Goal: Task Accomplishment & Management: Use online tool/utility

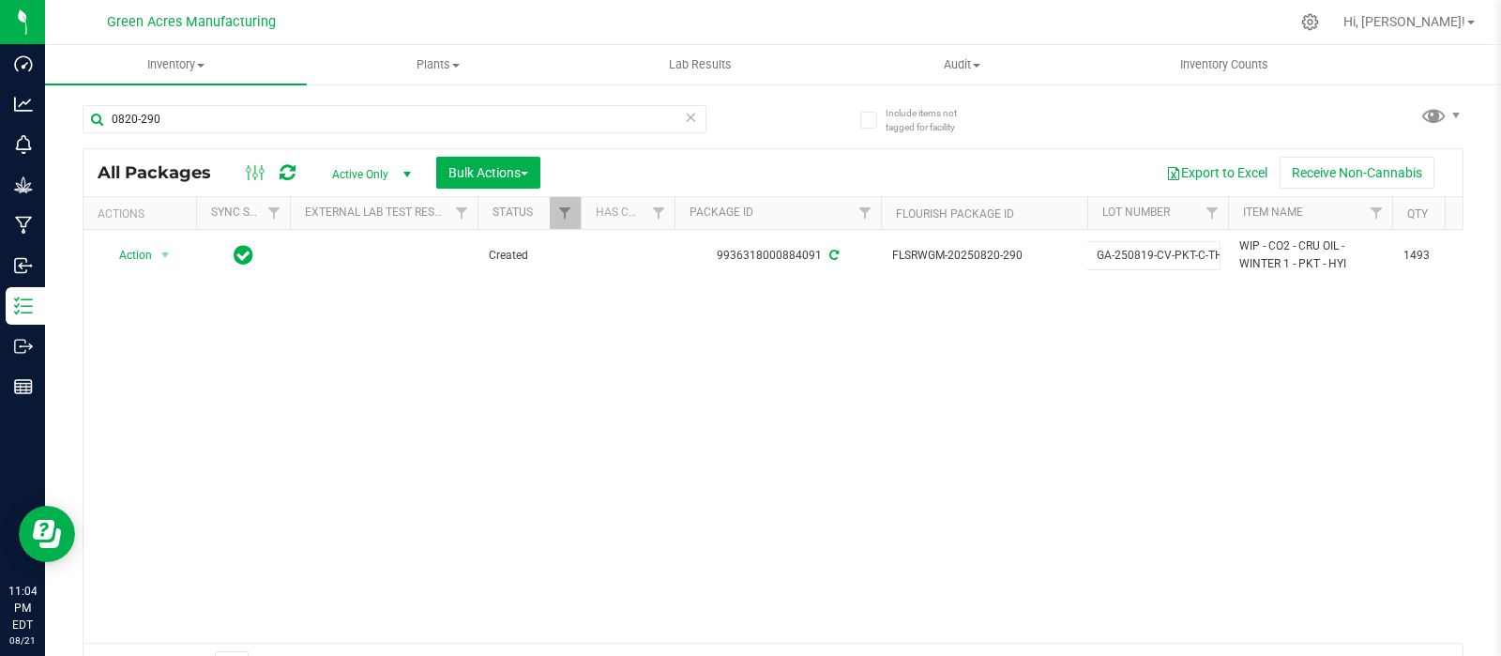
scroll to position [0, 141]
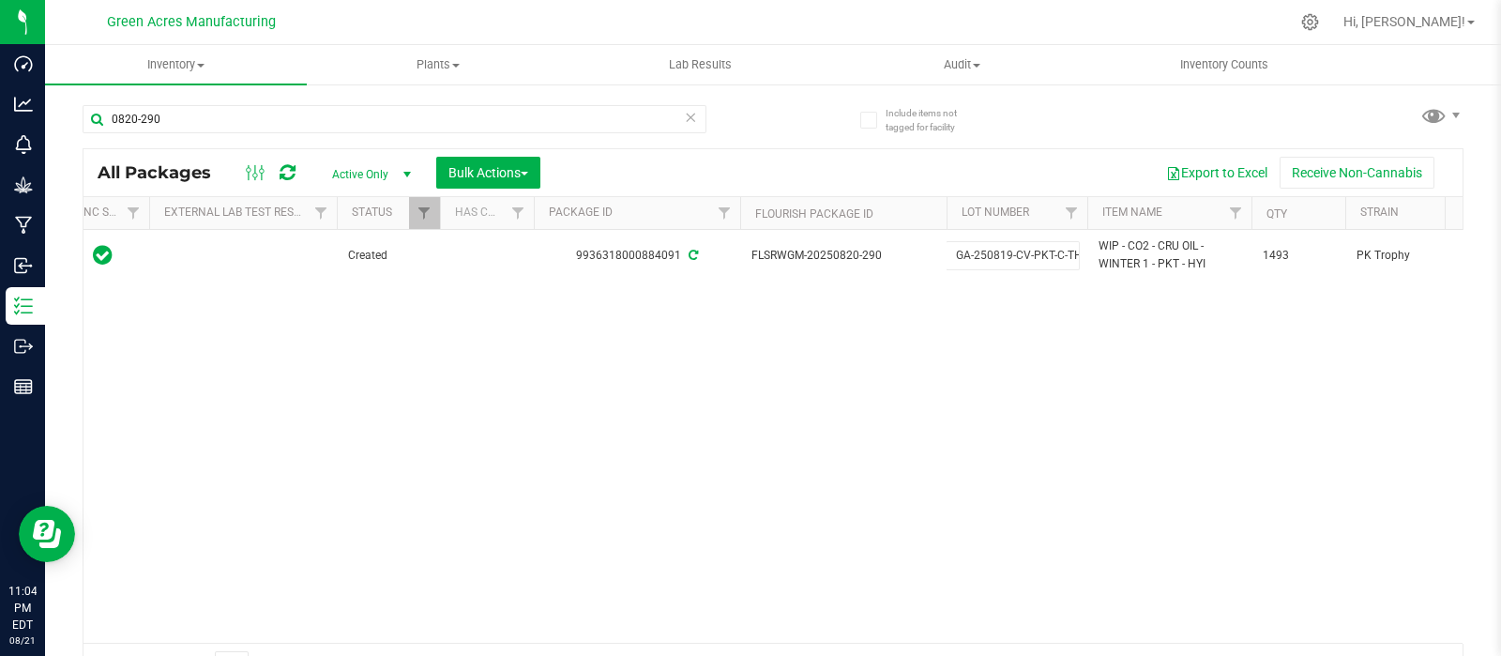
click at [596, 404] on div "Action Action Adjust qty Create package Edit attributes Global inventory Locate…" at bounding box center [772, 436] width 1379 height 413
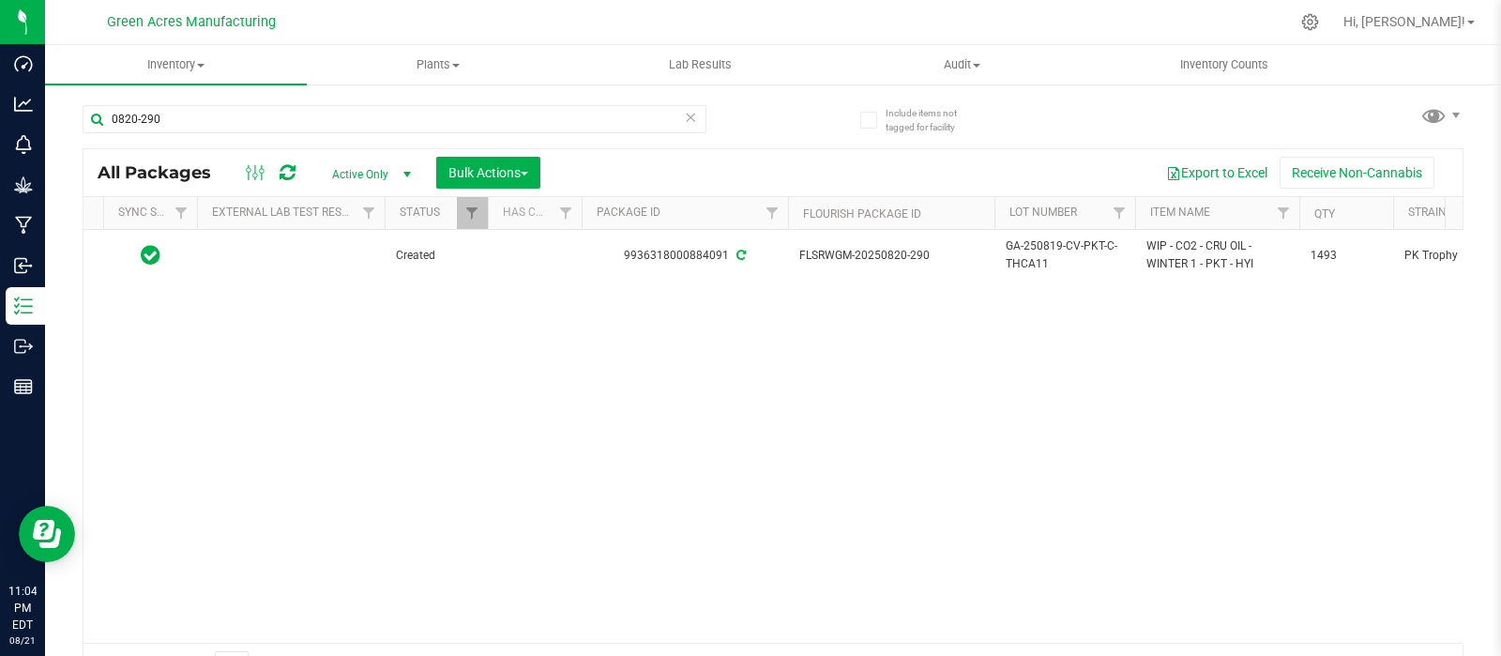
scroll to position [0, 0]
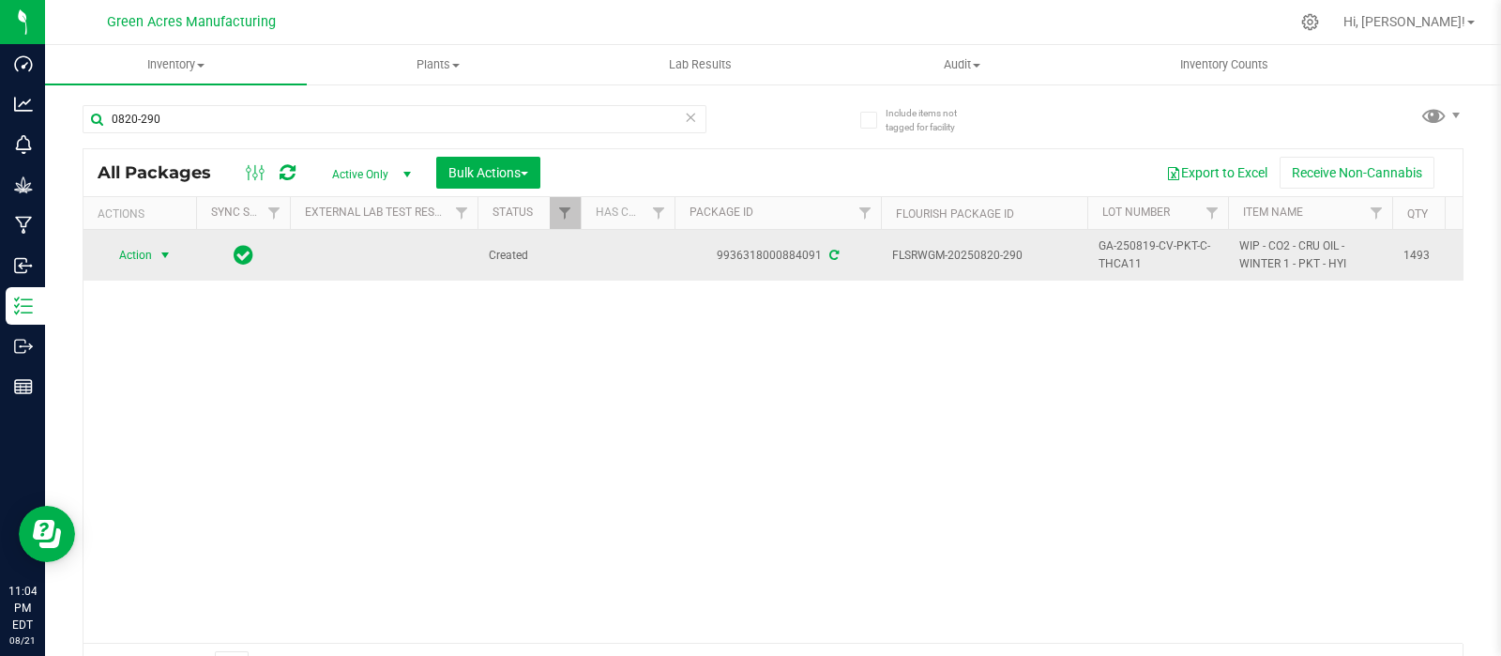
click at [158, 260] on span "select" at bounding box center [165, 255] width 15 height 15
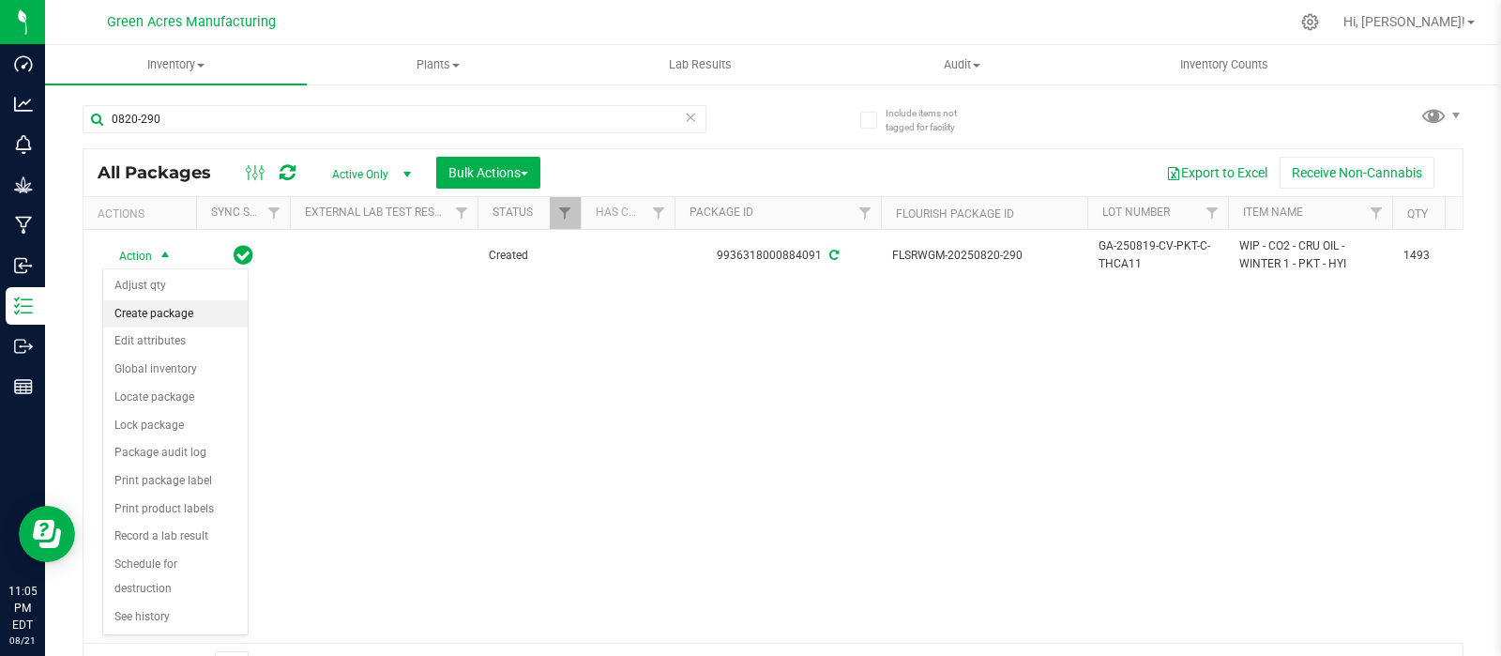
click at [157, 309] on li "Create package" at bounding box center [175, 314] width 144 height 28
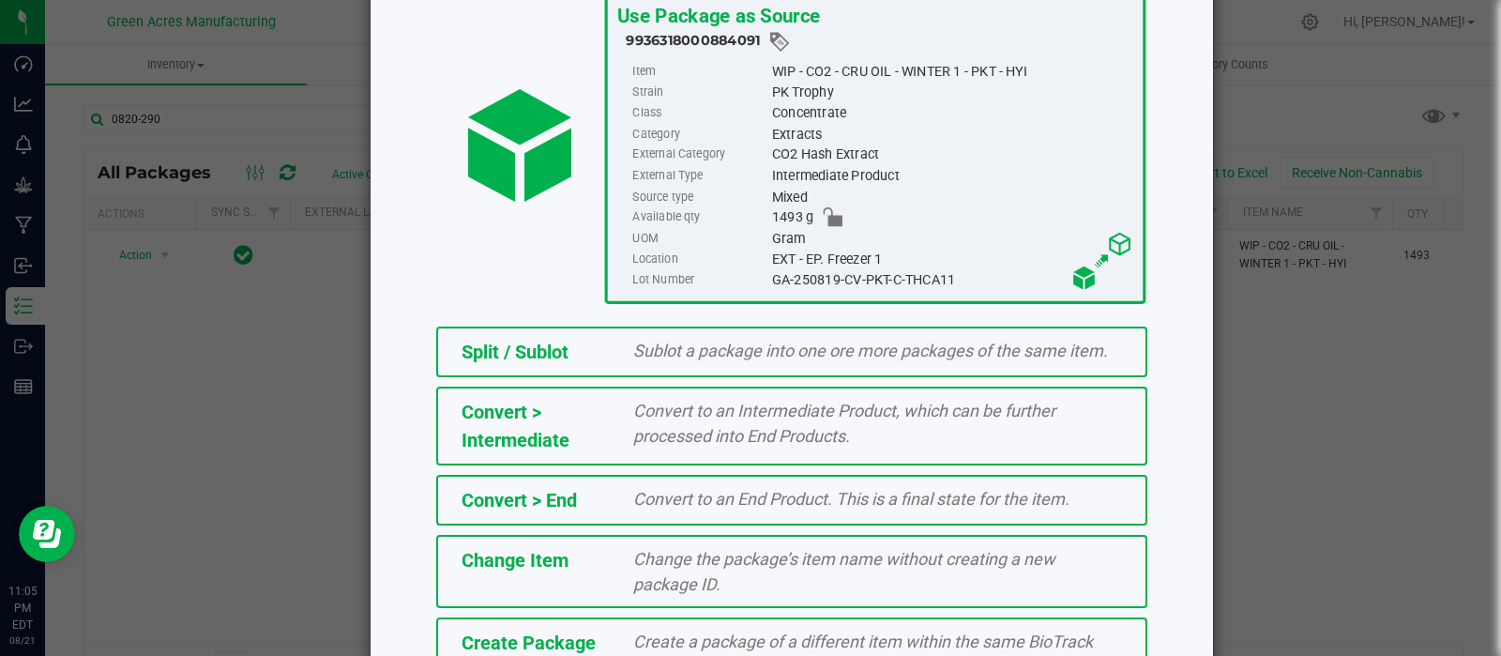
scroll to position [253, 0]
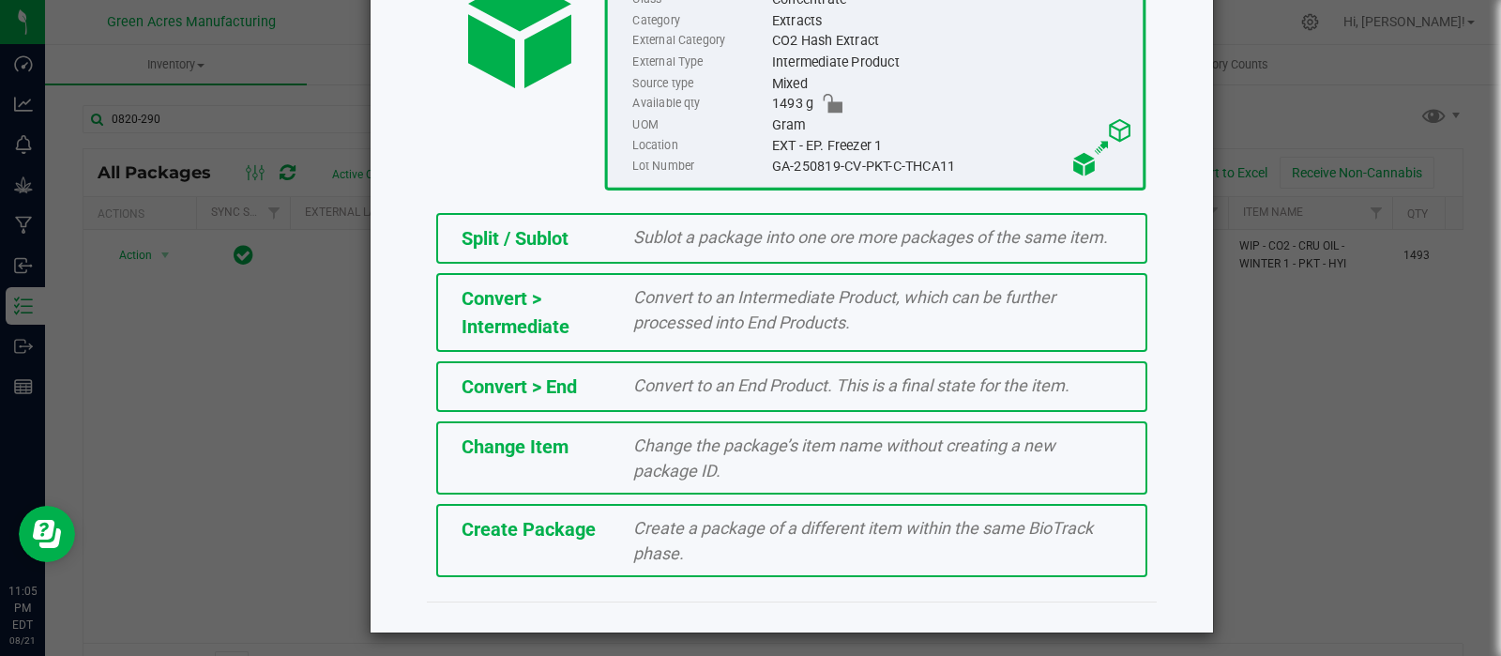
click at [815, 527] on span "Create a package of a different item within the same BioTrack phase." at bounding box center [863, 540] width 460 height 45
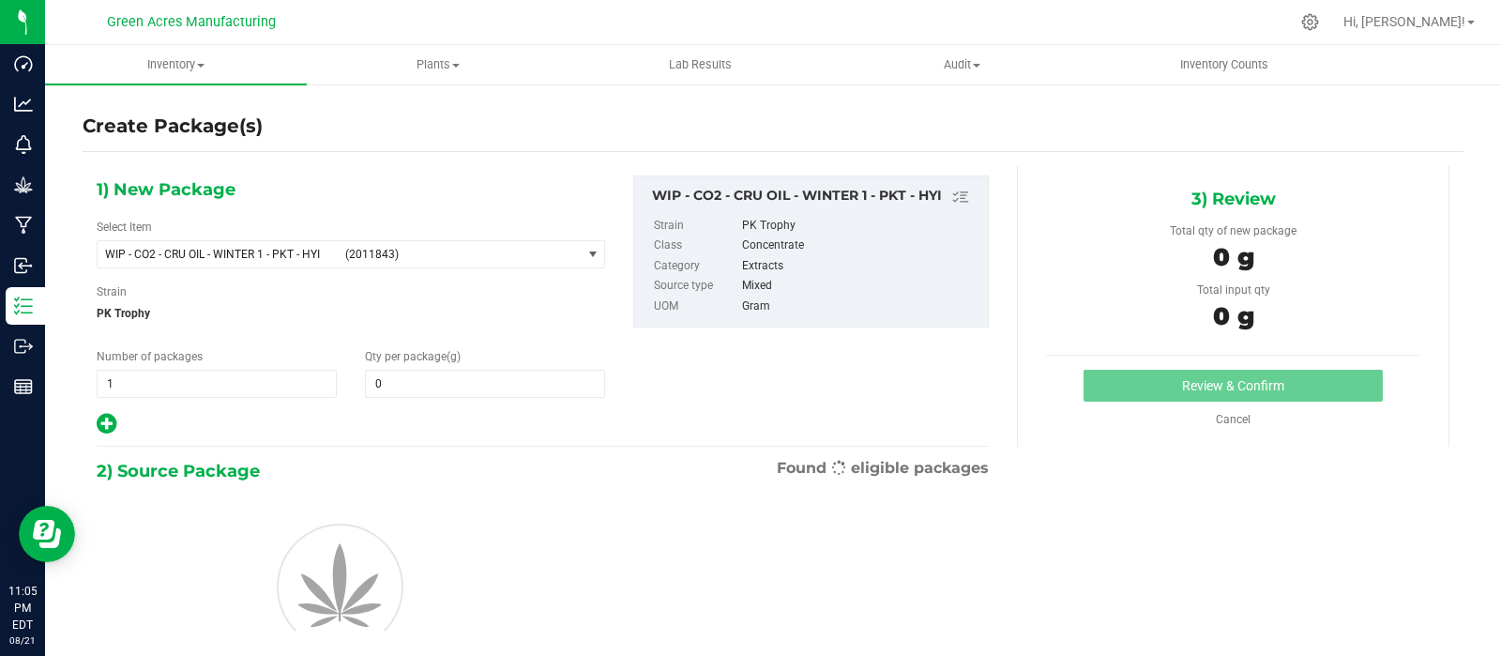
type input "0.0000"
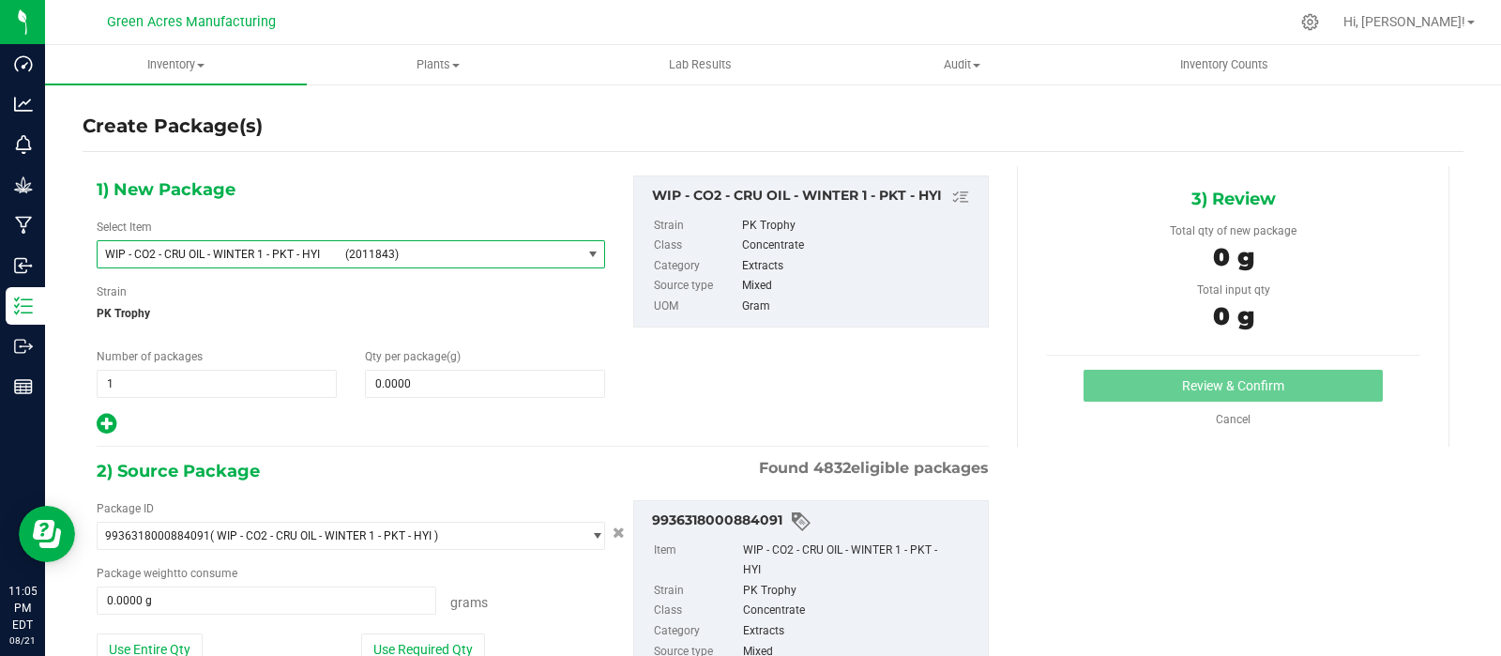
click at [473, 250] on span "(2011843)" at bounding box center [459, 254] width 228 height 13
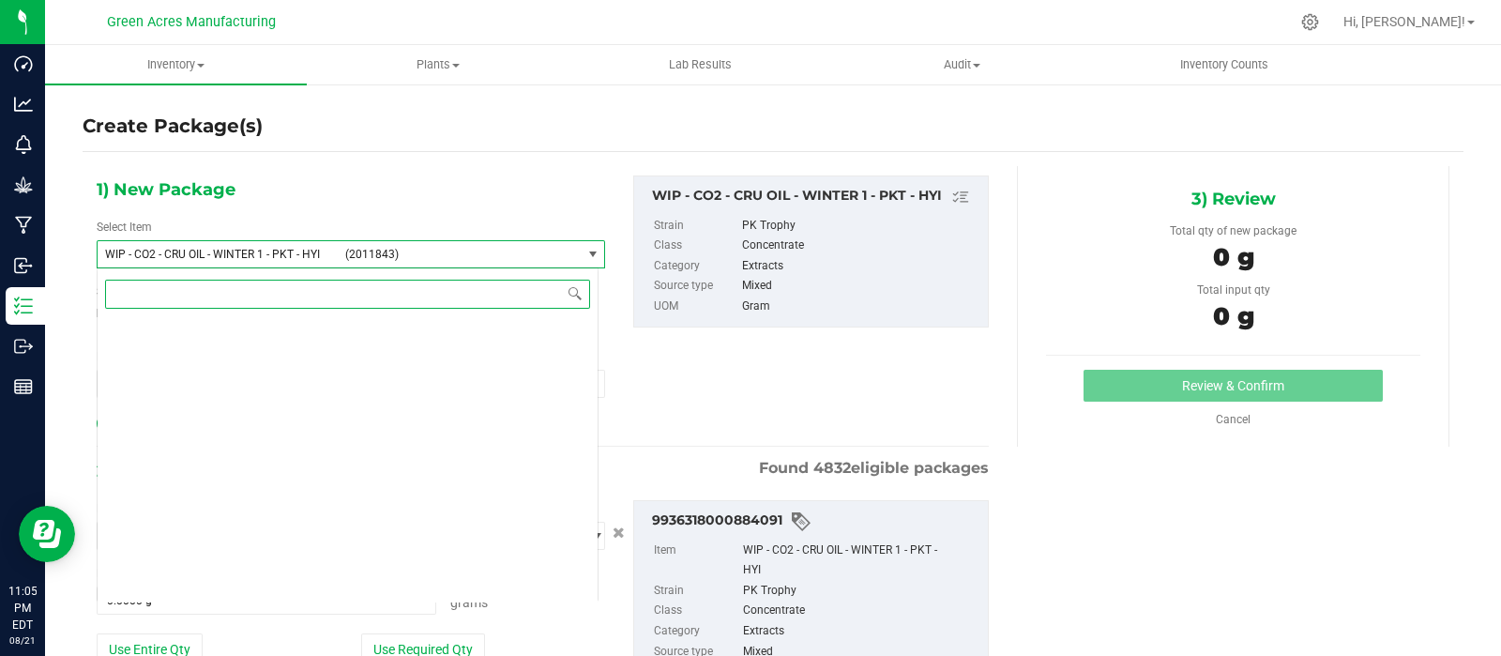
scroll to position [465349, 0]
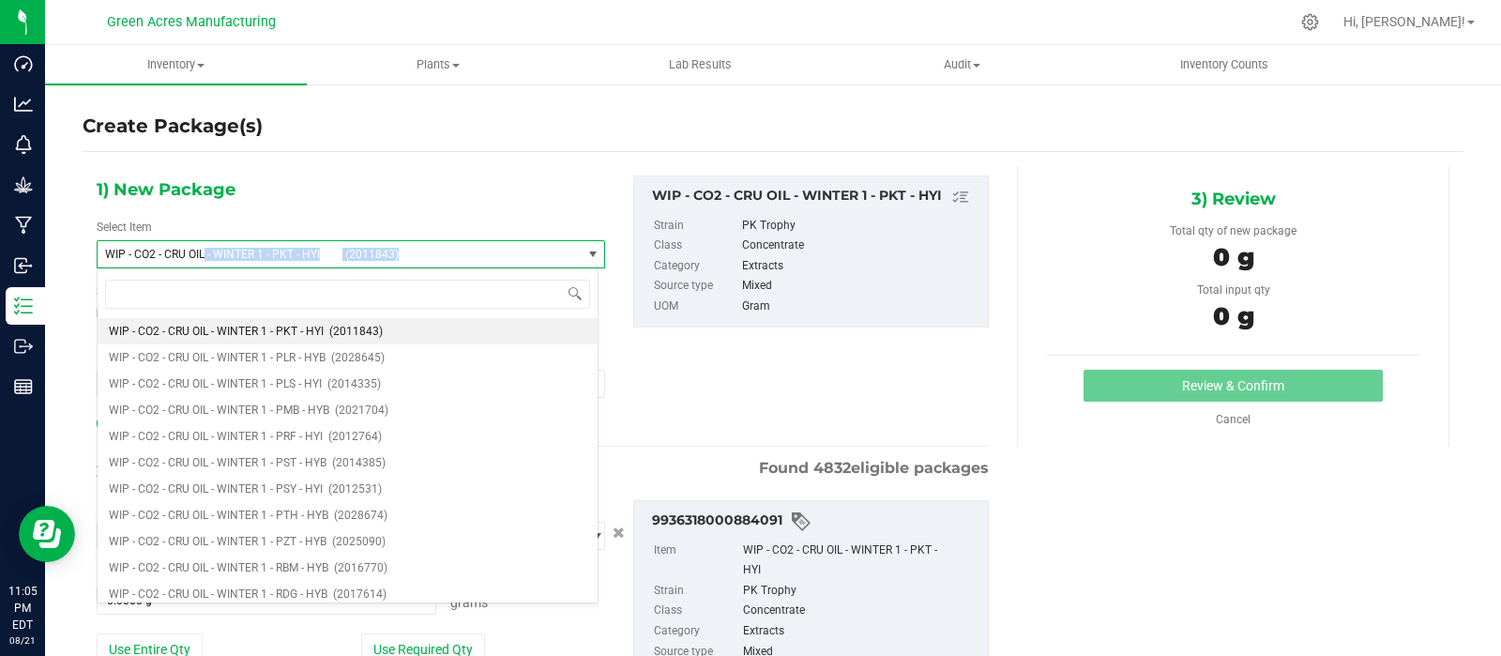
drag, startPoint x: 403, startPoint y: 250, endPoint x: 205, endPoint y: 246, distance: 198.0
click at [205, 246] on span "WIP - CO2 - CRU OIL - WINTER 1 - PKT - HYI (2011843)" at bounding box center [339, 254] width 483 height 26
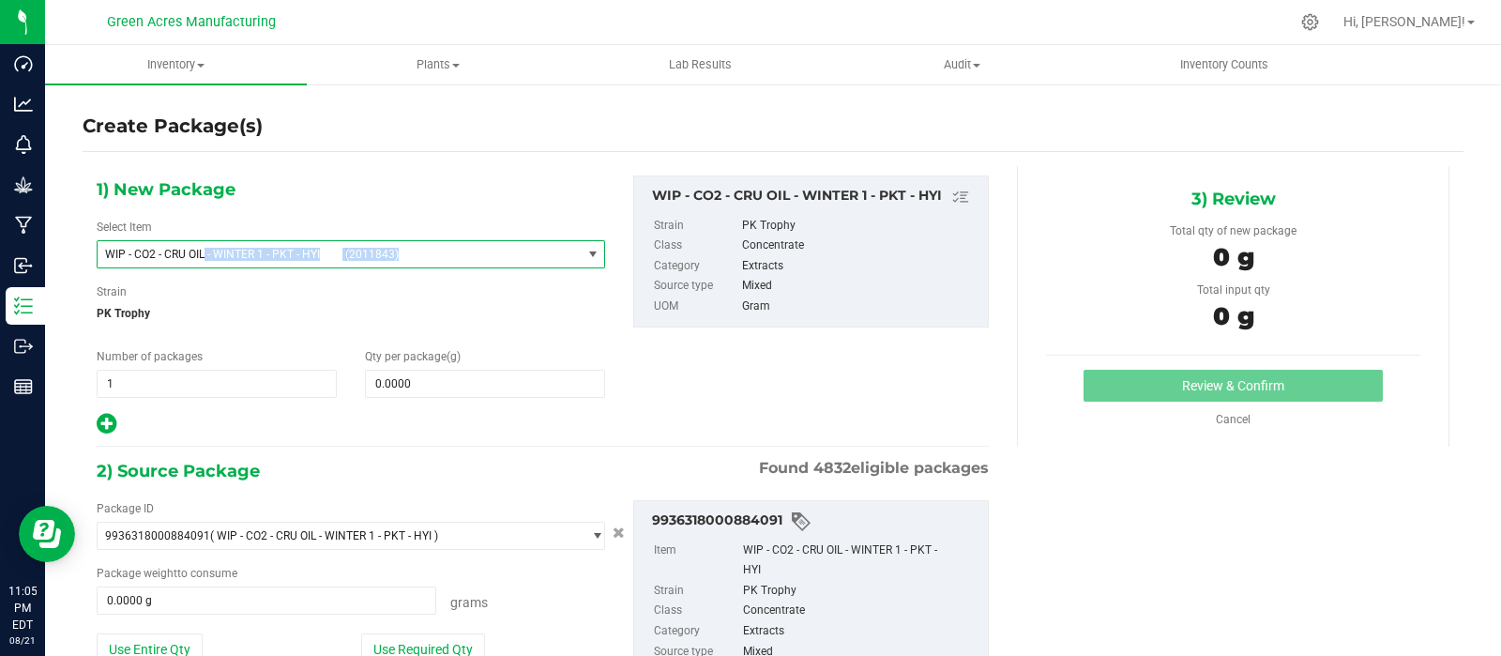
click at [328, 248] on span "WIP - CO2 - CRU OIL - WINTER 1 - PKT - HYI" at bounding box center [219, 254] width 228 height 13
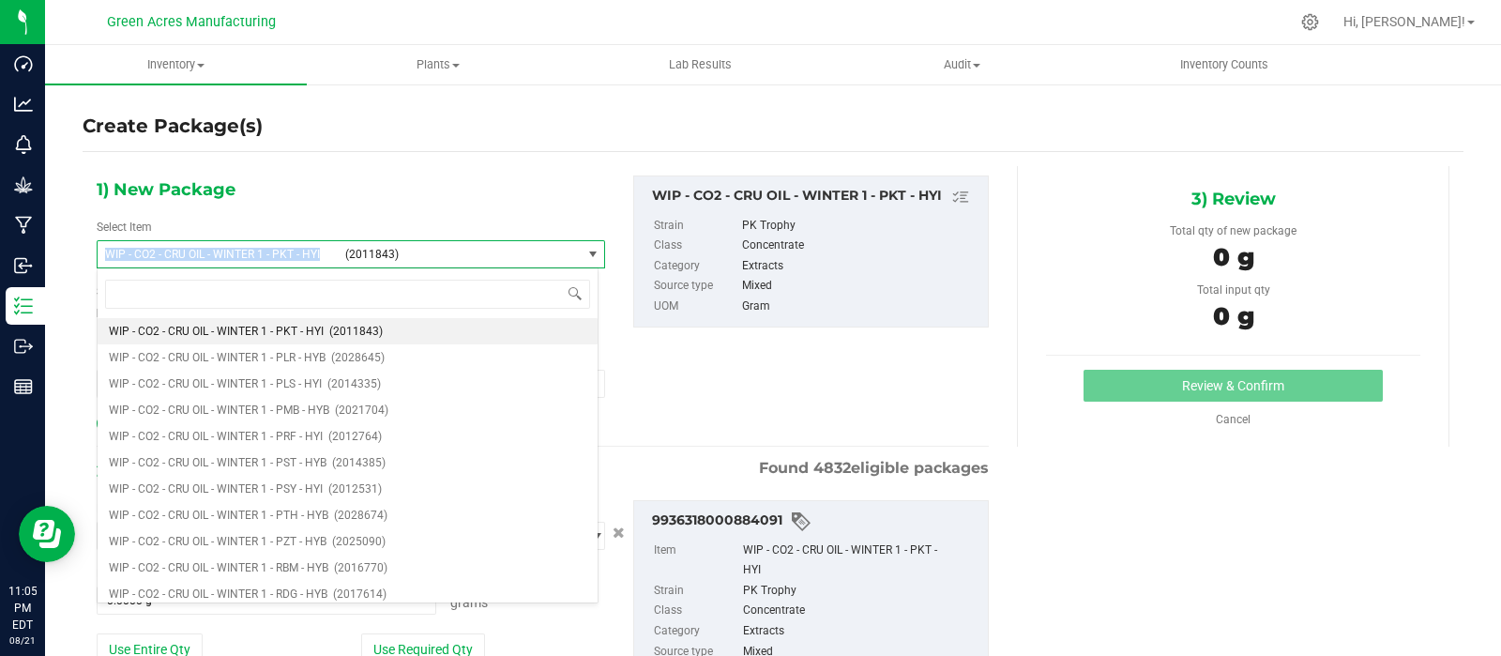
drag, startPoint x: 326, startPoint y: 253, endPoint x: 91, endPoint y: 255, distance: 235.4
click at [91, 255] on div "1) New Package Select Item WIP - CO2 - CRU OIL - WINTER 1 - PKT - HYI (2011843)…" at bounding box center [351, 305] width 537 height 261
copy span "WIP - CO2 - CRU OIL - WINTER 1 - PKT - HYI"
click at [208, 295] on input at bounding box center [347, 294] width 485 height 29
paste input "WIP - CO2 - CRU OIL - WINTER 1 - PKT - HYI"
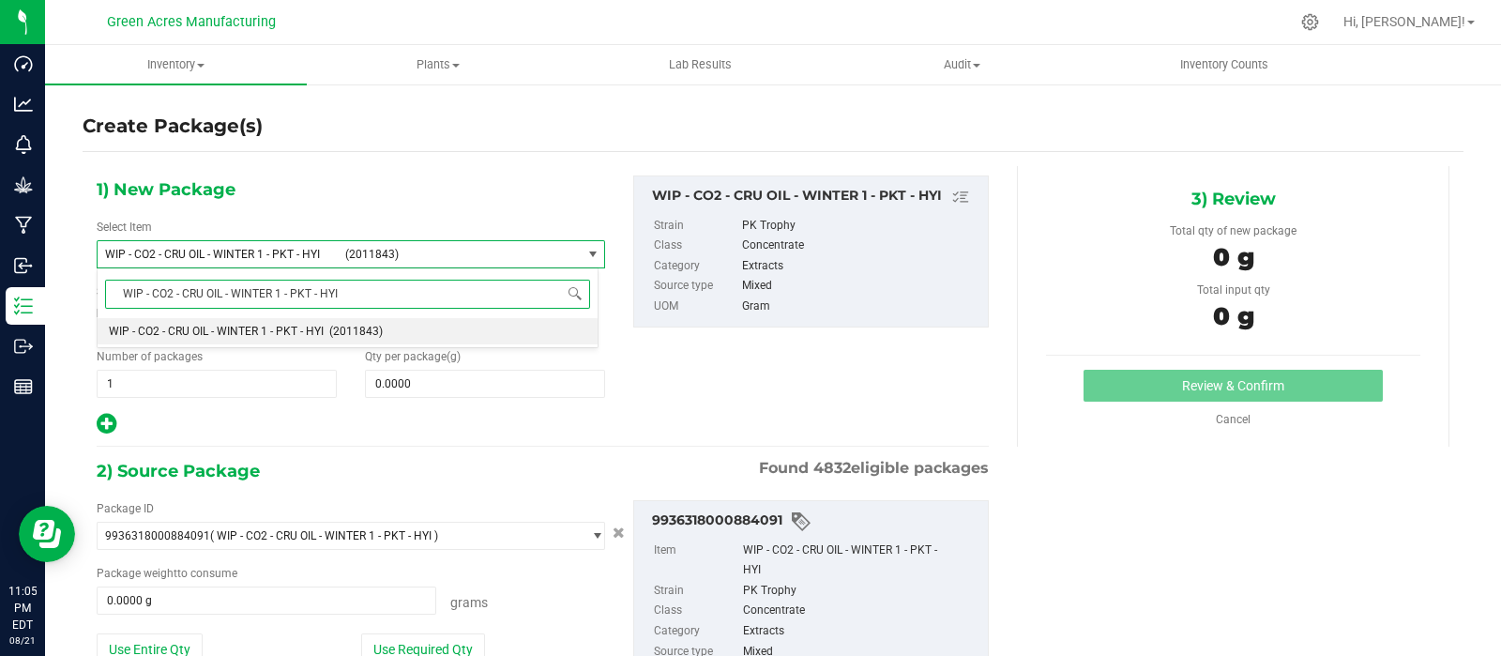
scroll to position [0, 0]
click at [280, 291] on input "WIP - CO2 - CRU OIL - WINTER 1 - PKT - HYI" at bounding box center [347, 294] width 485 height 29
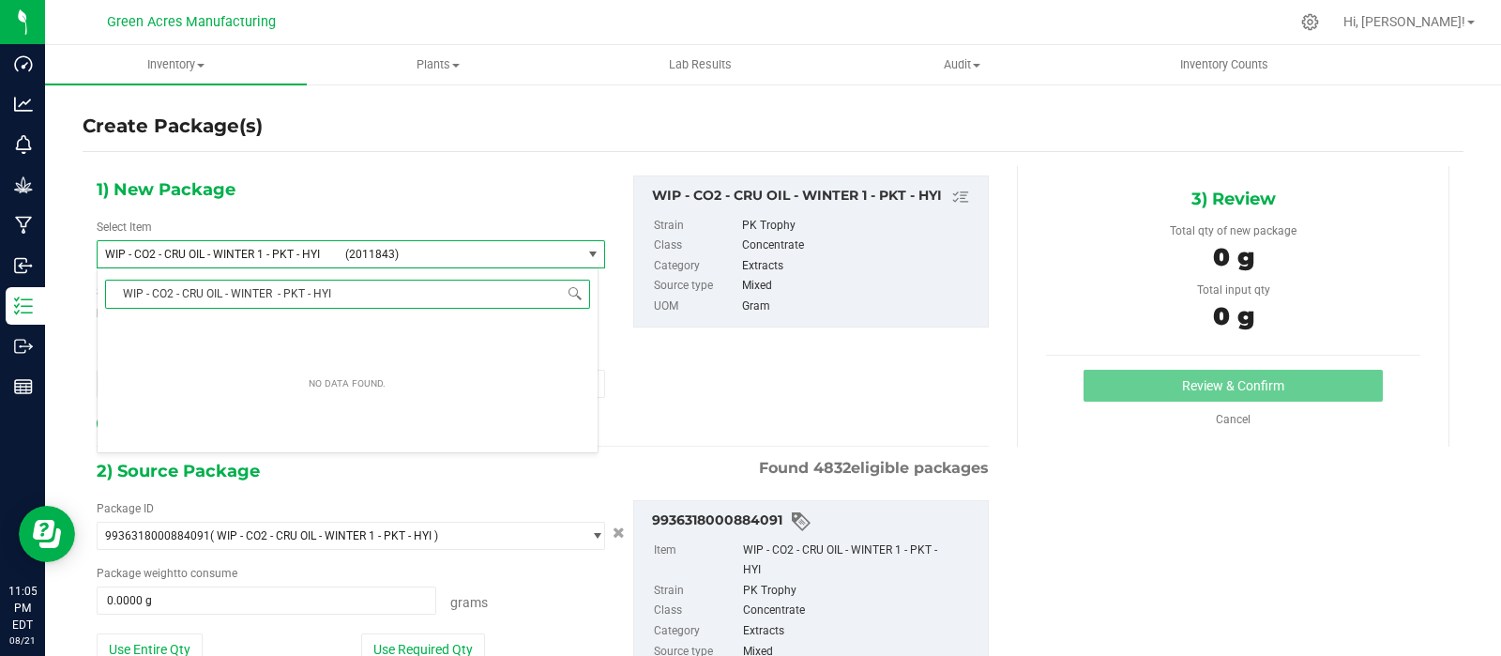
type input "WIP - CO2 - CRU OIL - WINTER 2 - PKT - HYI"
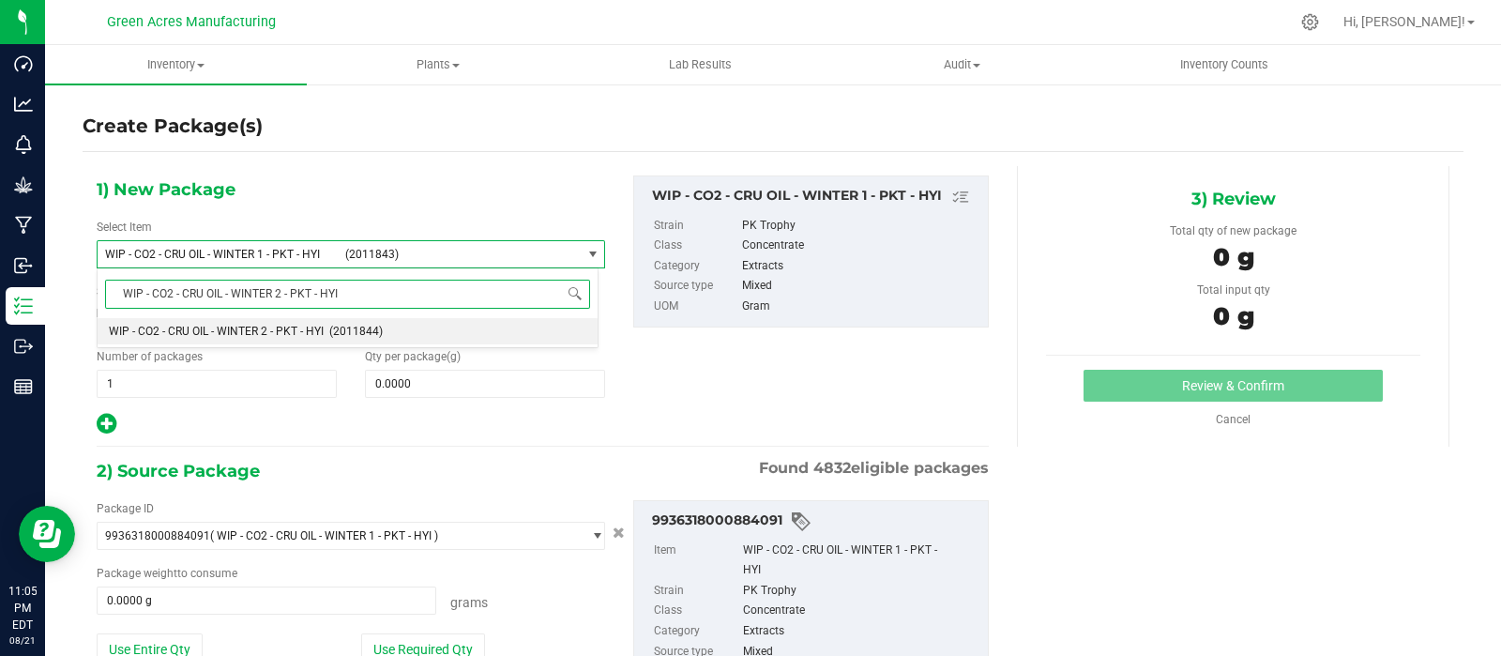
click at [235, 329] on span "WIP - CO2 - CRU OIL - WINTER 2 - PKT - HYI" at bounding box center [216, 331] width 215 height 13
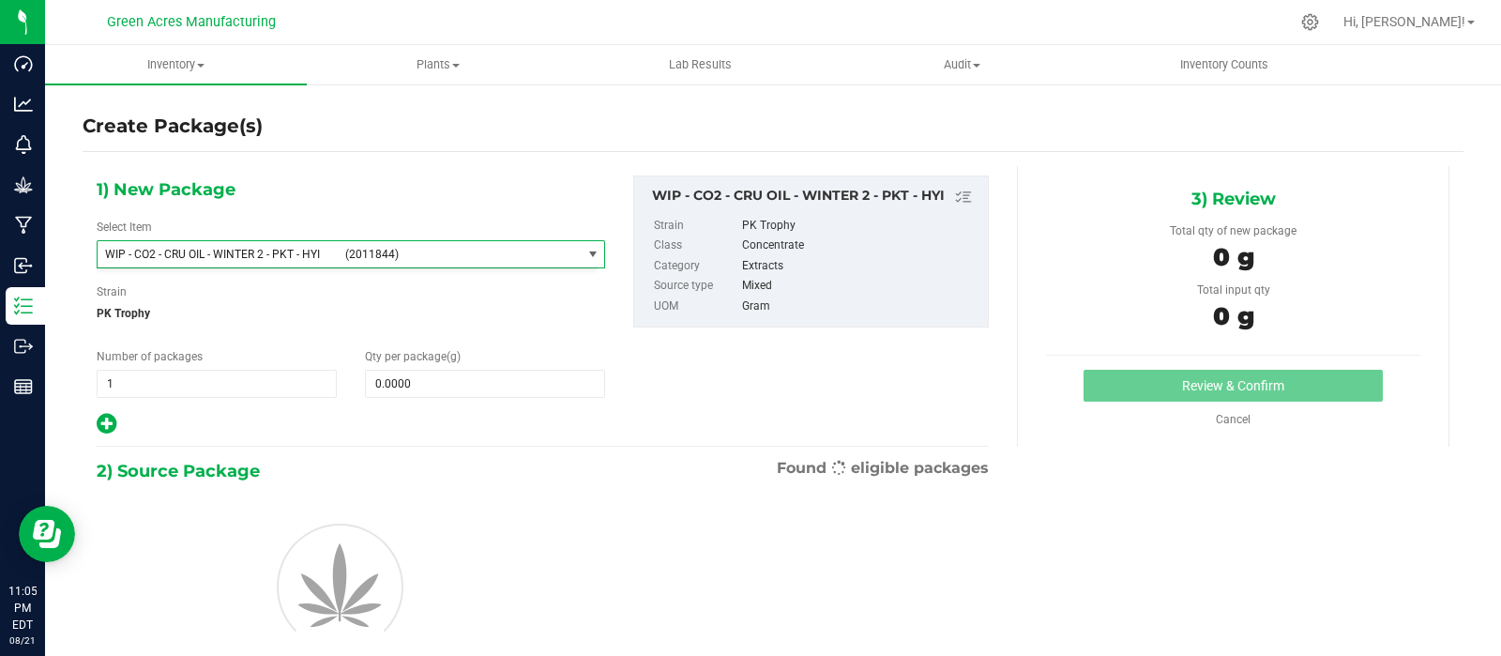
type input "0.0000"
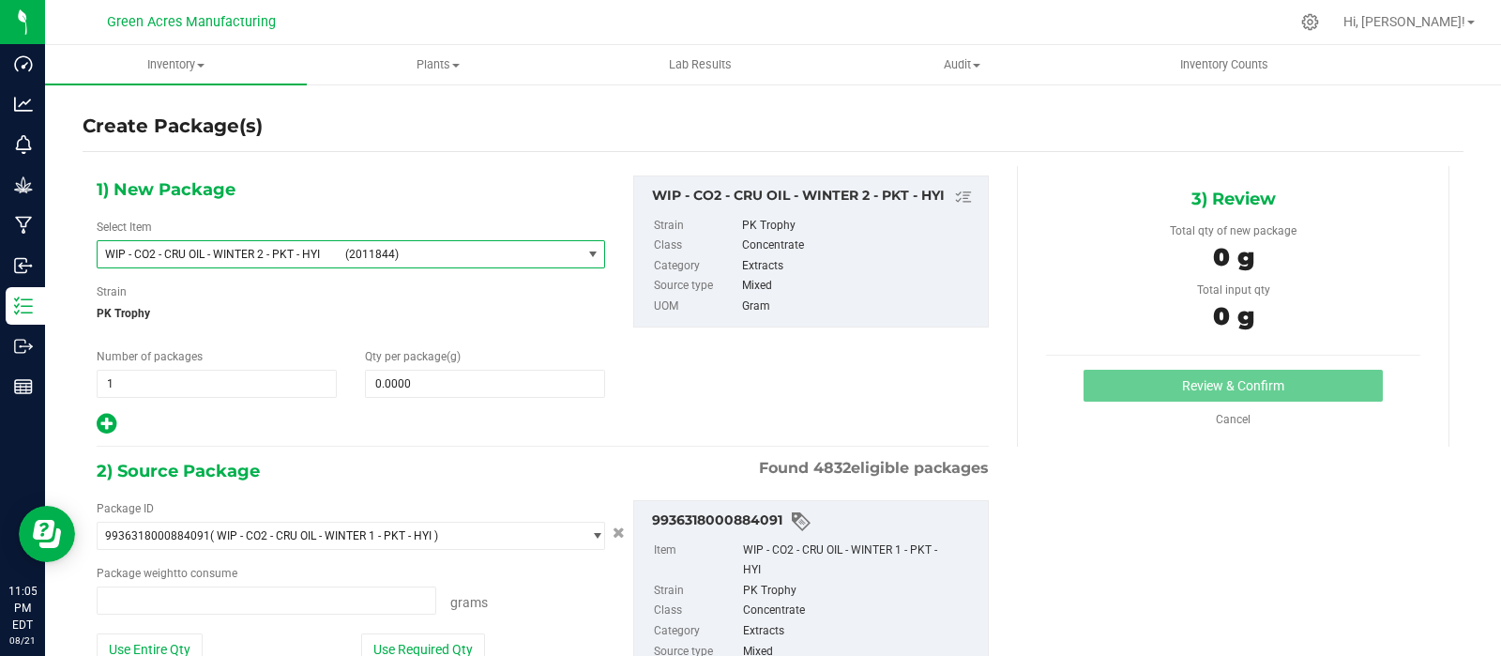
type input "0.0000 g"
click at [436, 380] on span at bounding box center [485, 384] width 240 height 28
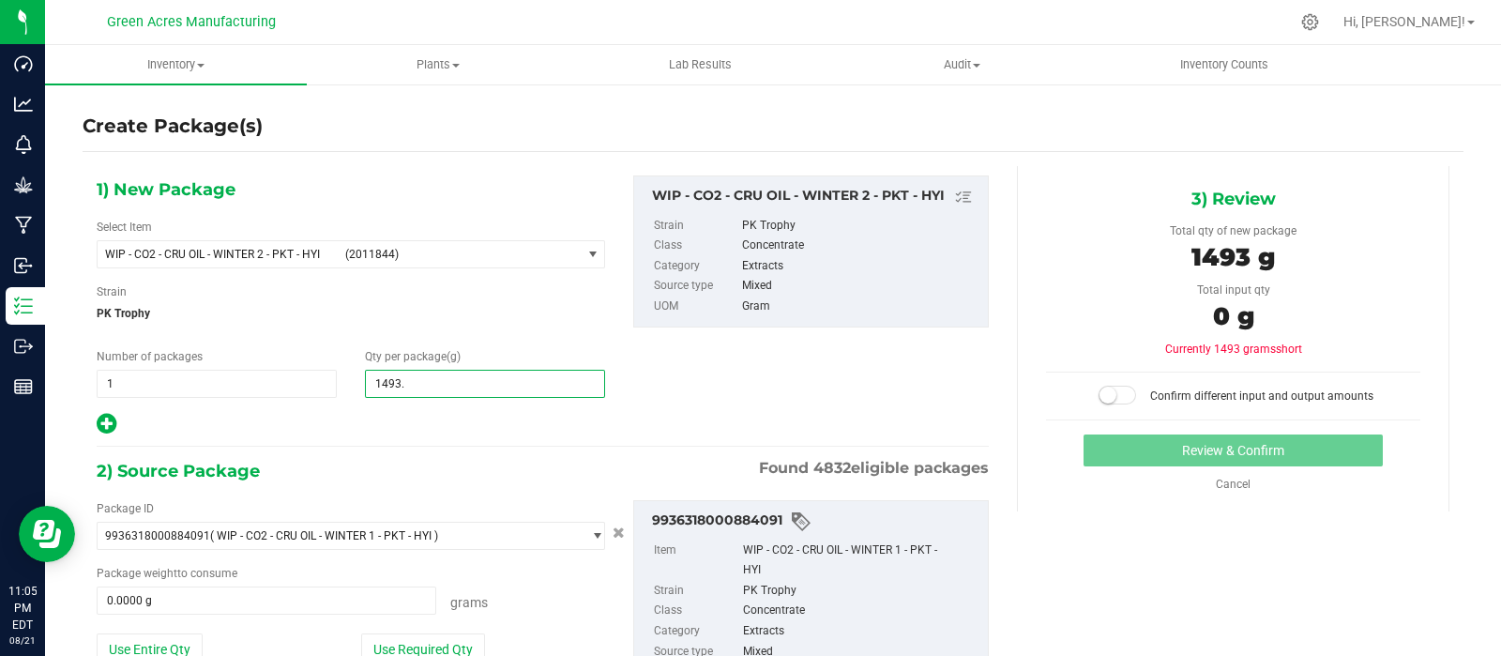
type input "1493.0"
type input "1,493.0000"
click at [190, 637] on button "Use Entire Qty" at bounding box center [150, 649] width 106 height 32
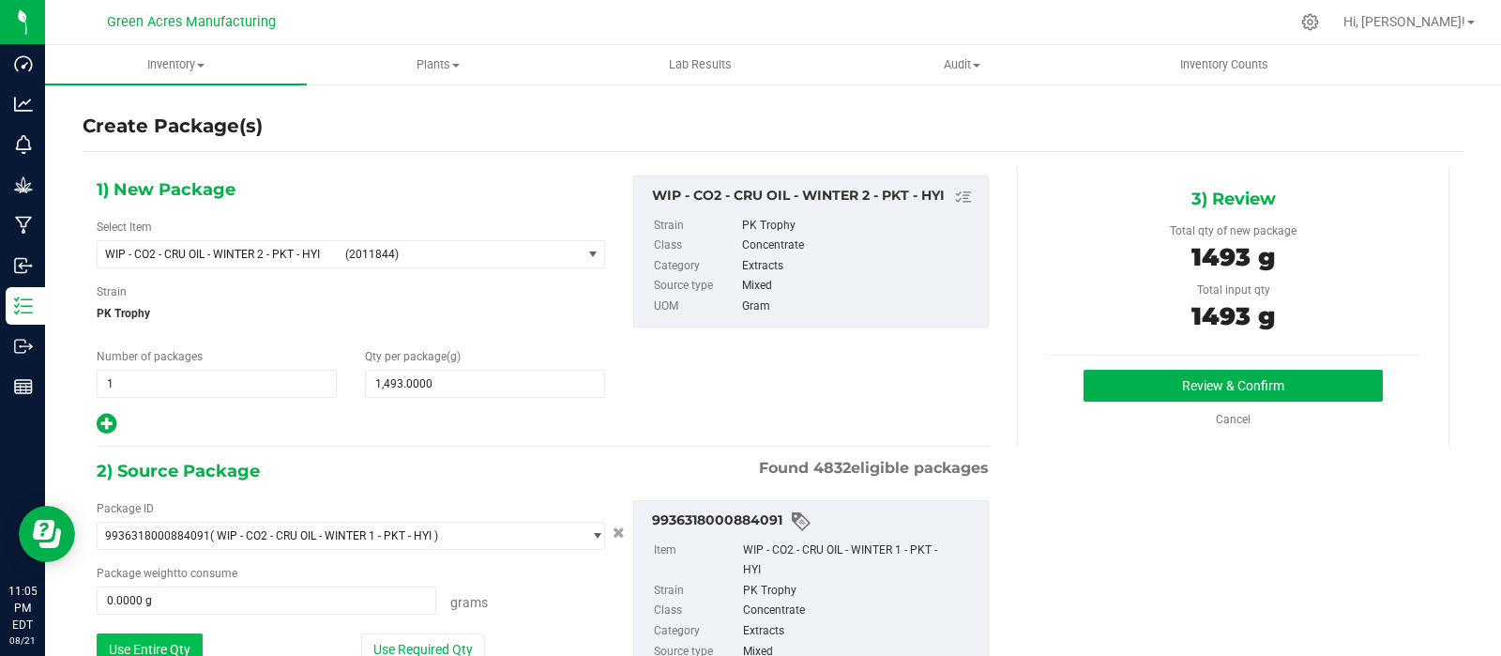
type input "1493.0000 g"
click at [1258, 385] on button "Review & Confirm" at bounding box center [1232, 386] width 299 height 32
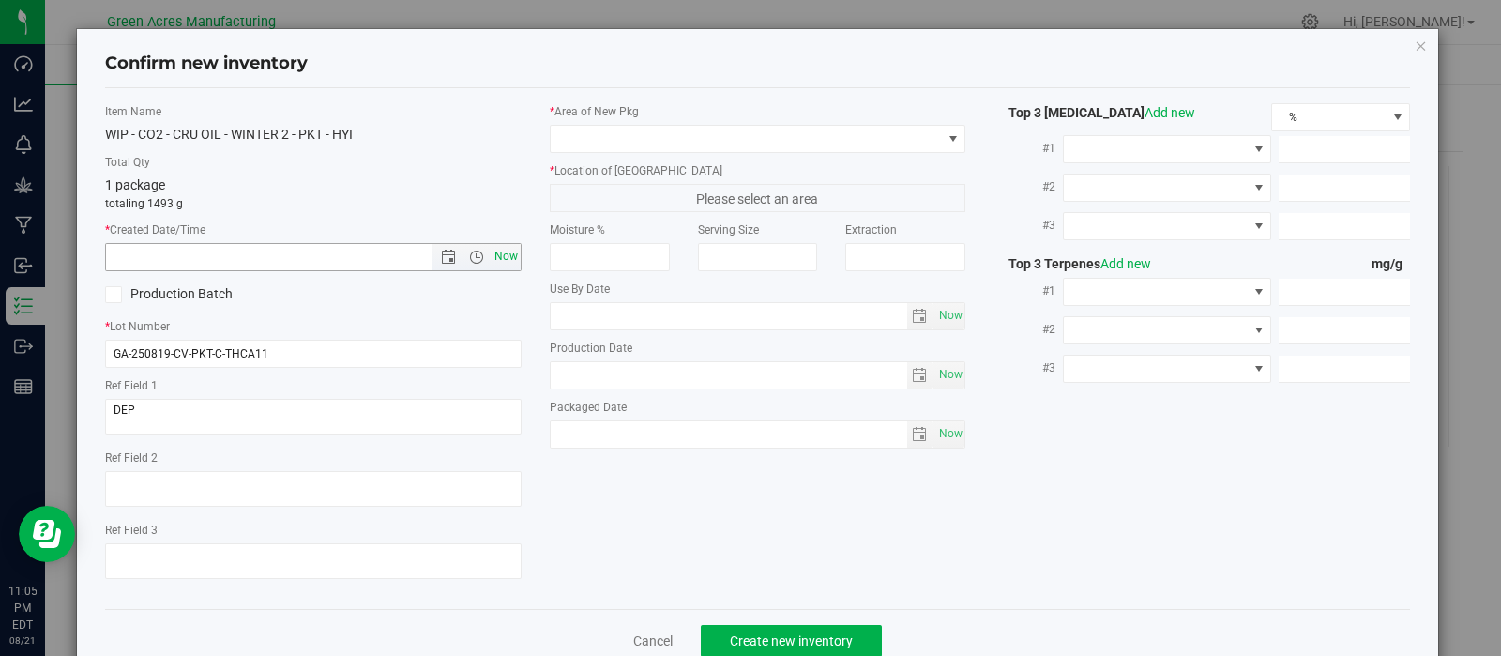
click at [497, 257] on span "Now" at bounding box center [506, 256] width 32 height 27
type input "[DATE] 11:05 PM"
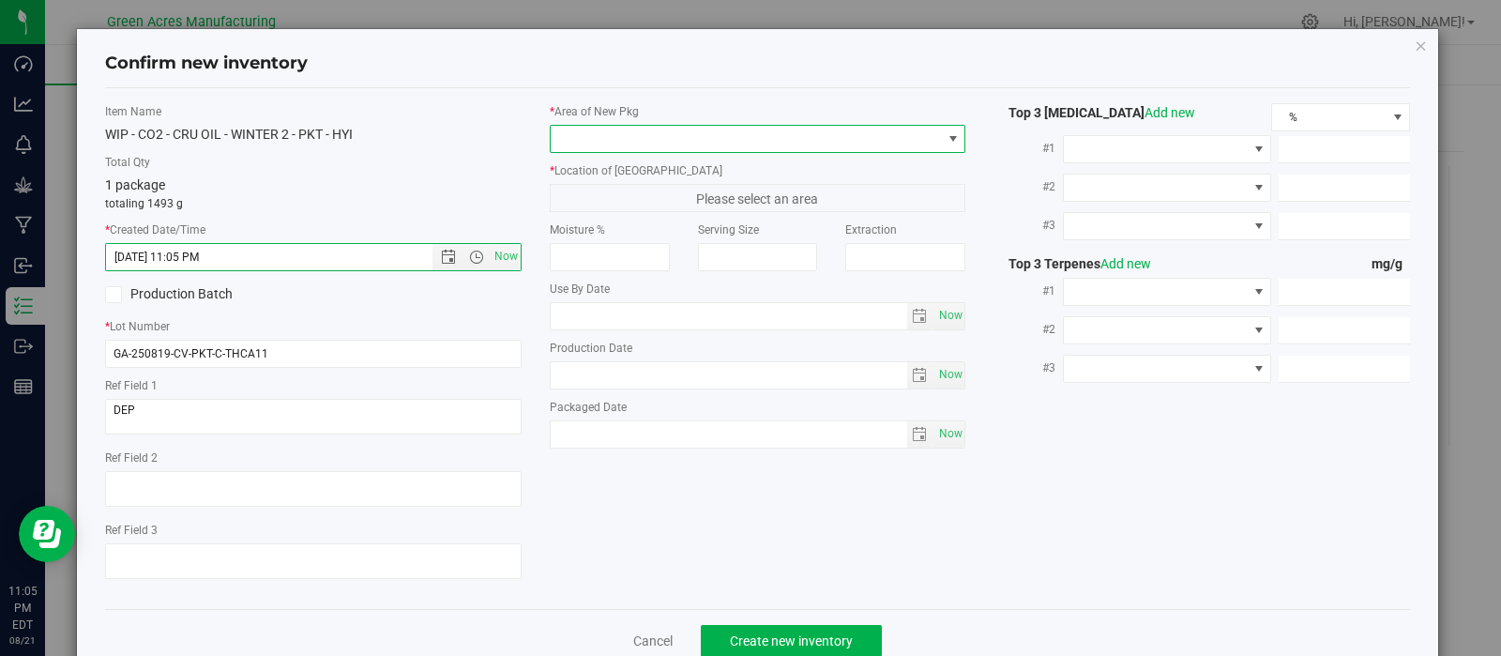
click at [946, 133] on span at bounding box center [953, 138] width 15 height 15
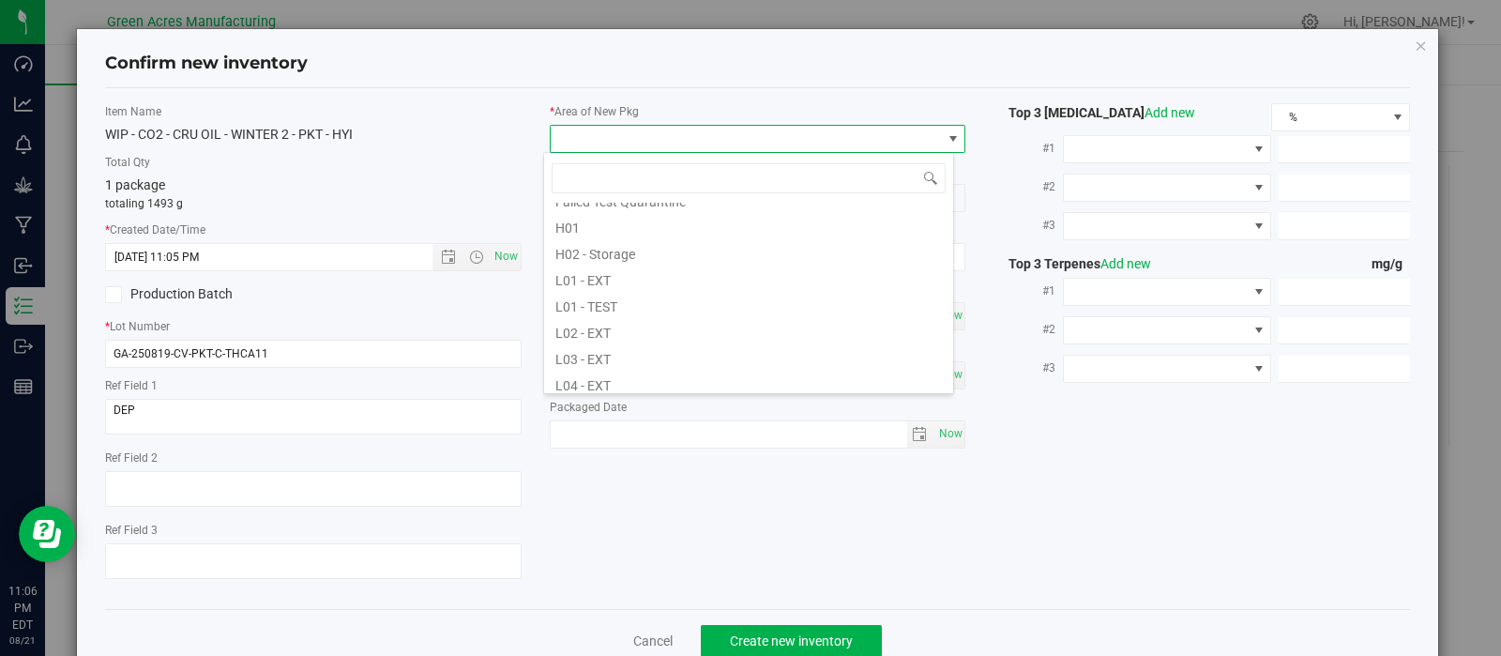
scroll to position [280, 0]
click at [661, 353] on li "L03 - EXT" at bounding box center [748, 355] width 409 height 26
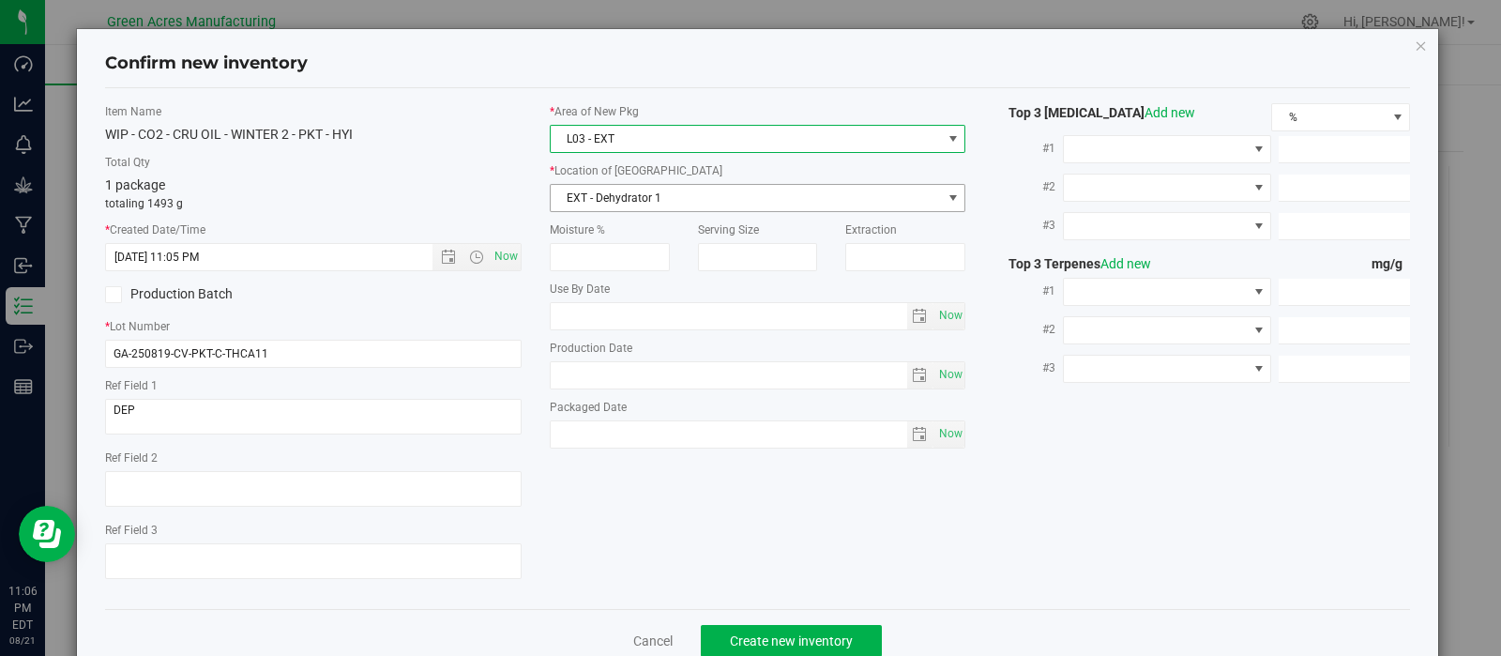
click at [737, 201] on span "EXT - Dehydrator 1" at bounding box center [746, 198] width 391 height 26
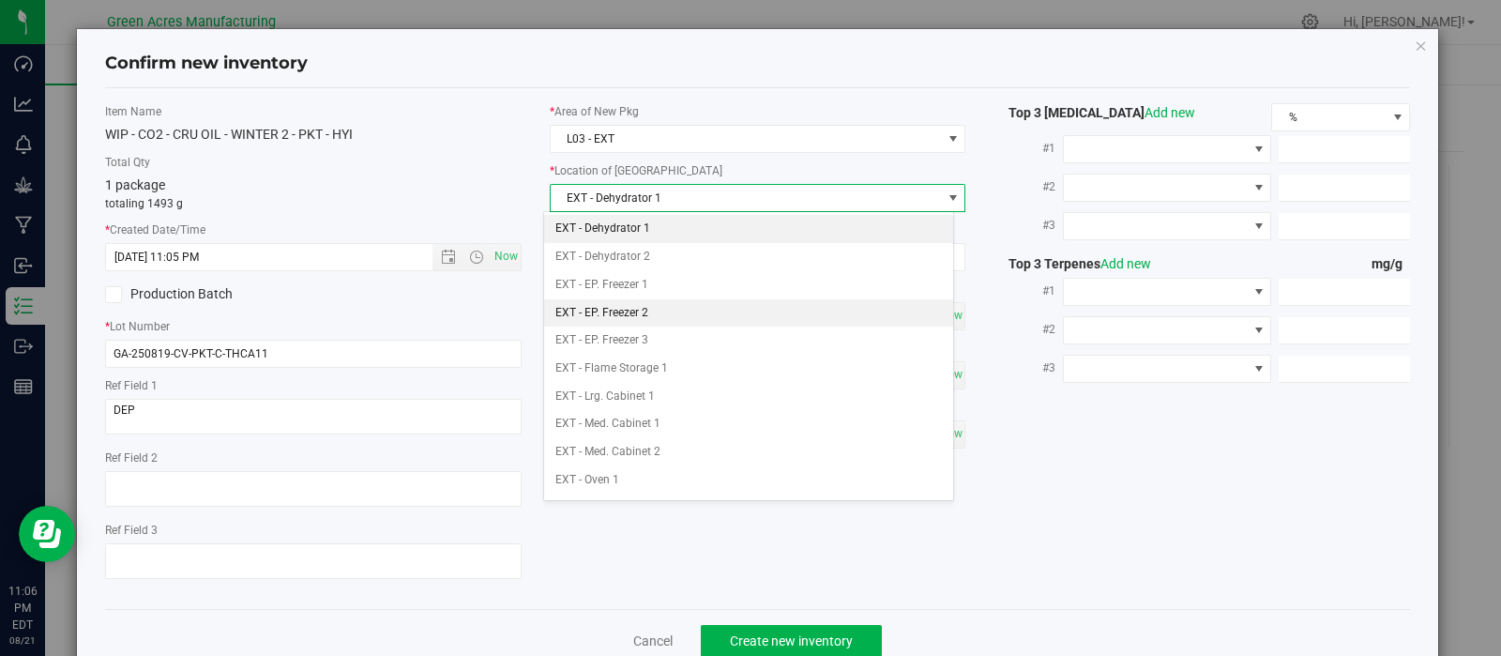
click at [671, 305] on li "EXT - EP. Freezer 2" at bounding box center [748, 313] width 409 height 28
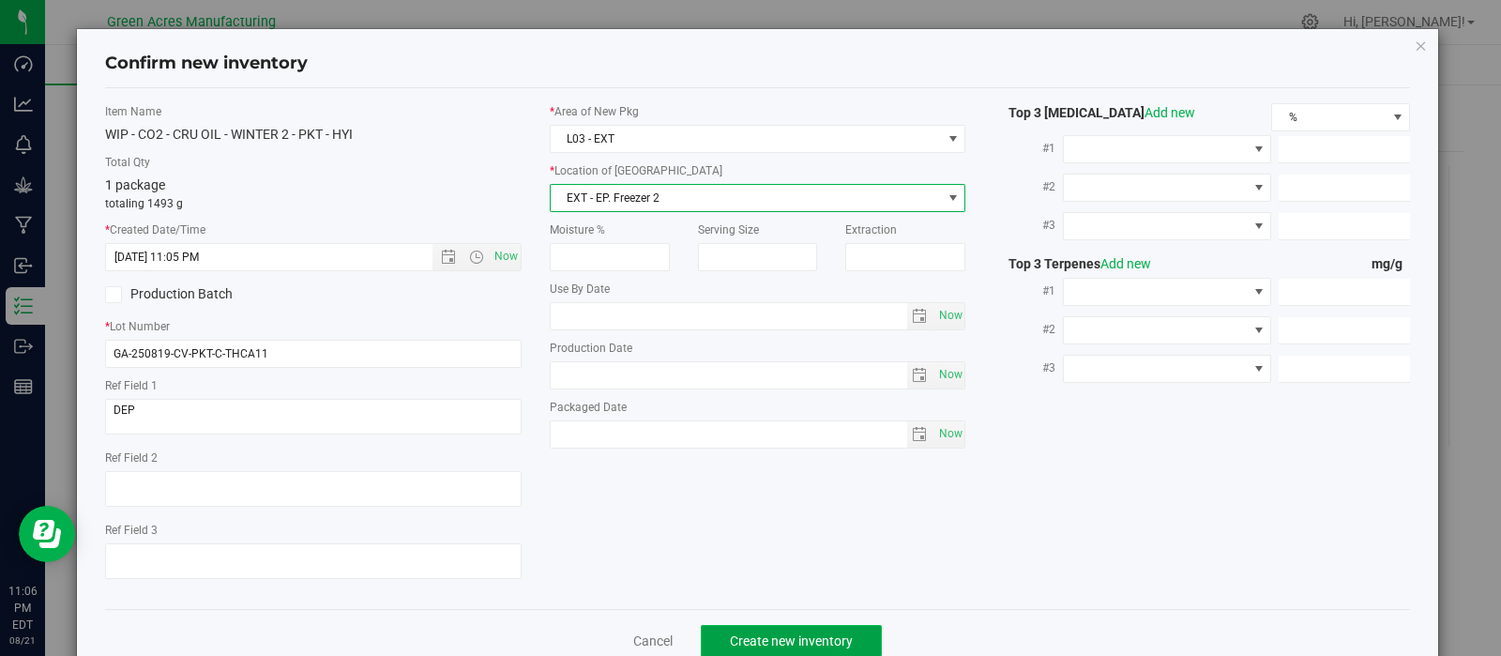
click at [774, 638] on span "Create new inventory" at bounding box center [791, 640] width 123 height 15
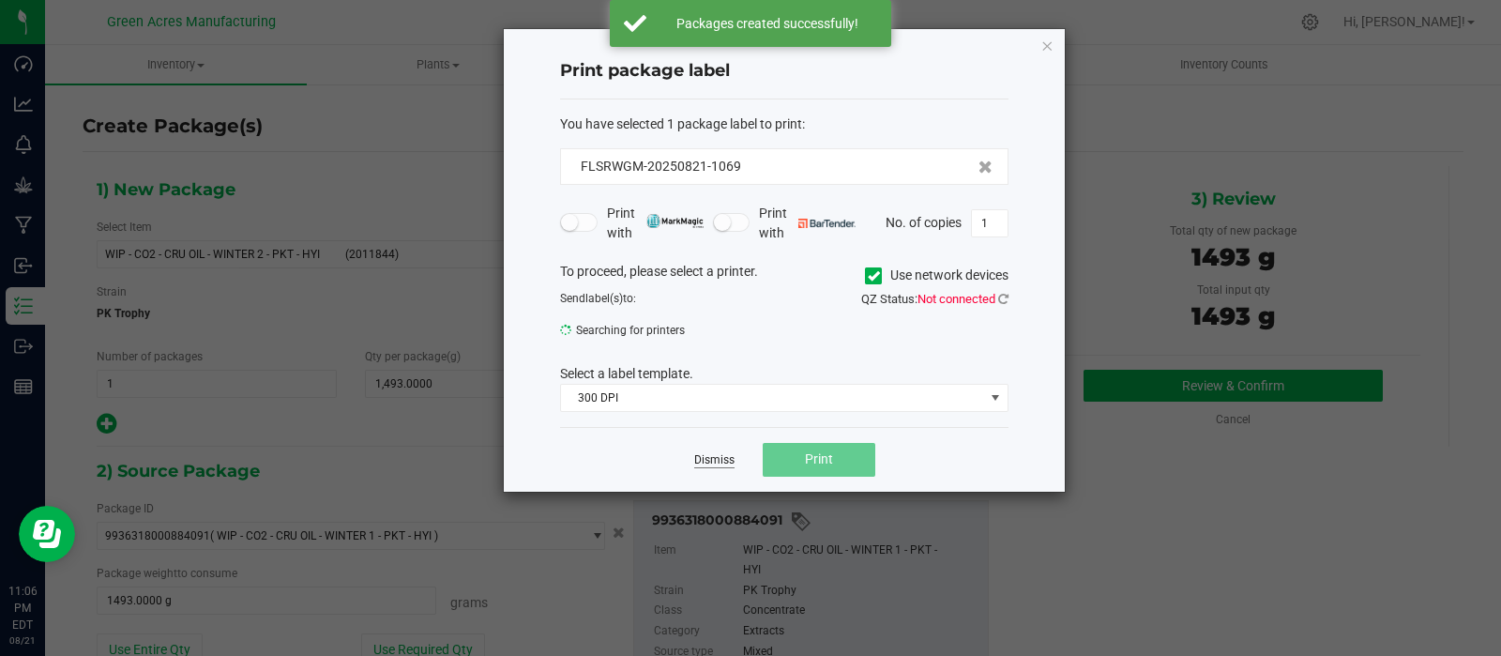
click at [719, 456] on link "Dismiss" at bounding box center [714, 460] width 40 height 16
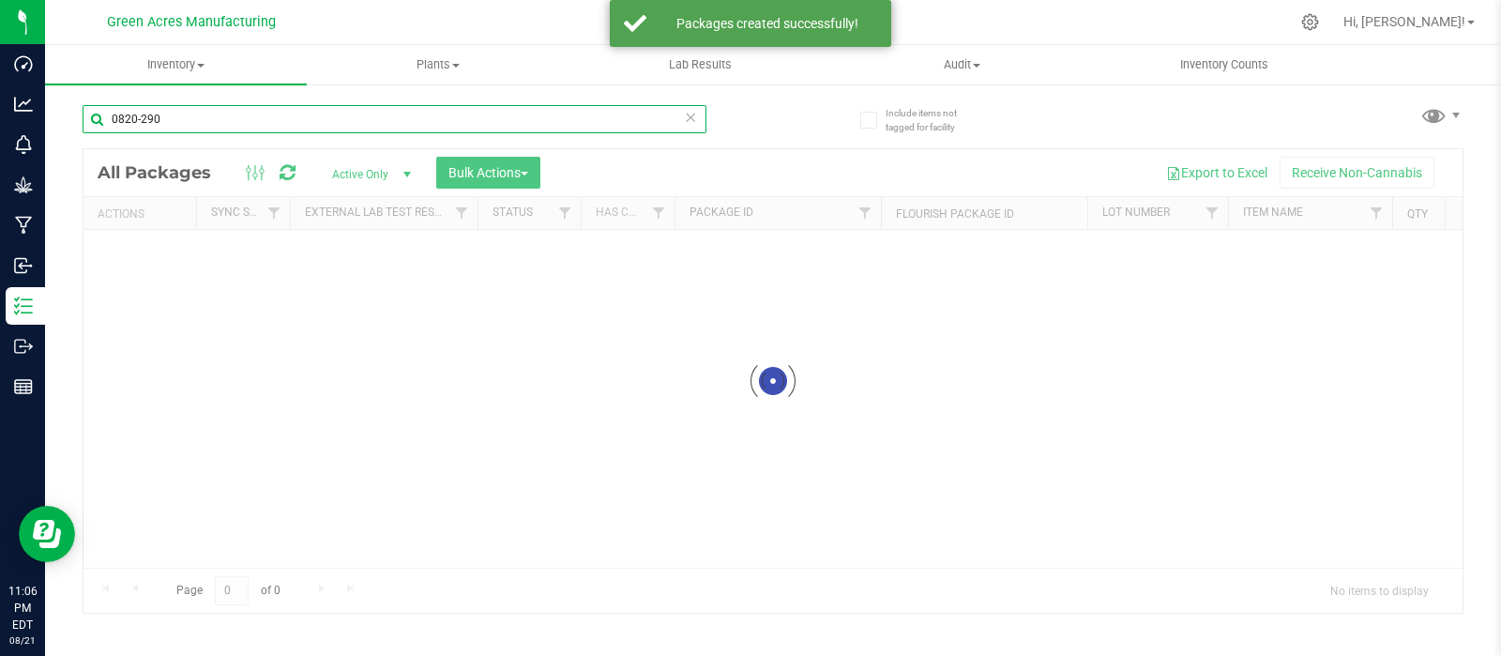
drag, startPoint x: 164, startPoint y: 117, endPoint x: 92, endPoint y: 116, distance: 72.2
click at [92, 119] on input "0820-290" at bounding box center [395, 119] width 624 height 28
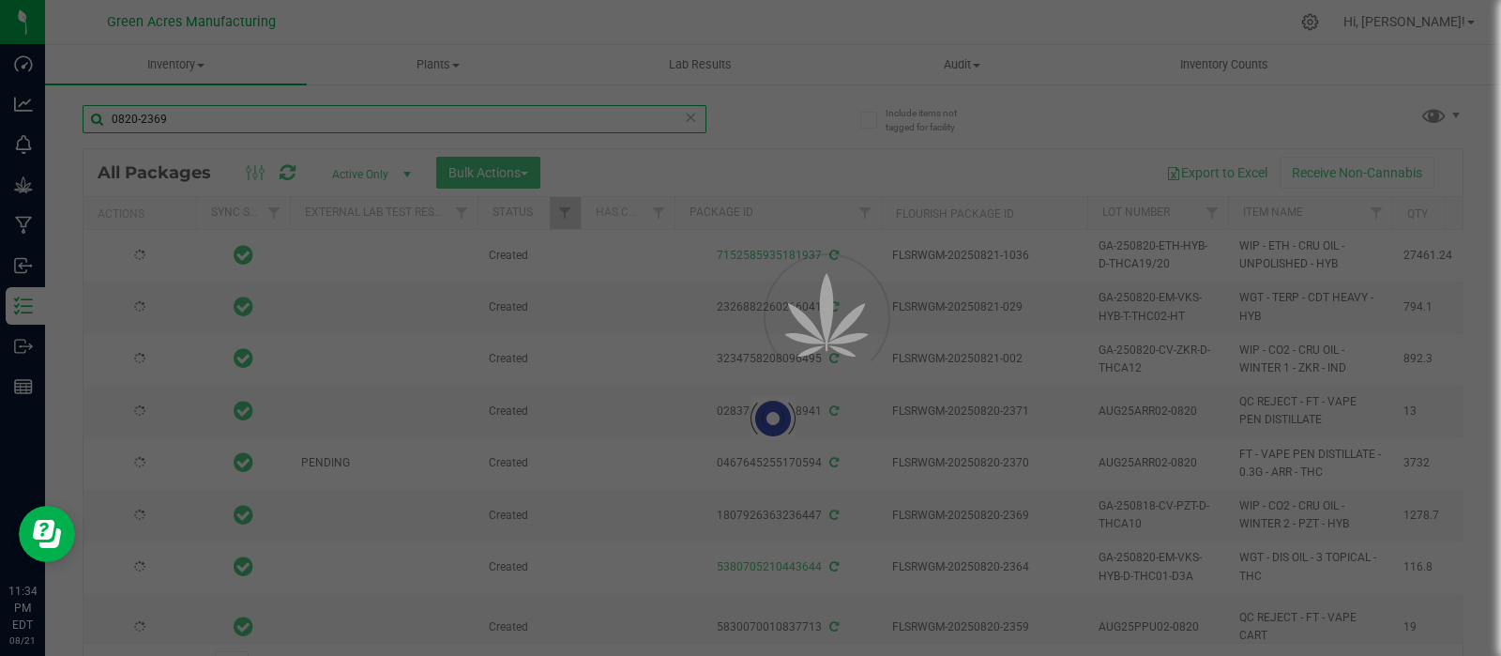
type input "0820-2369"
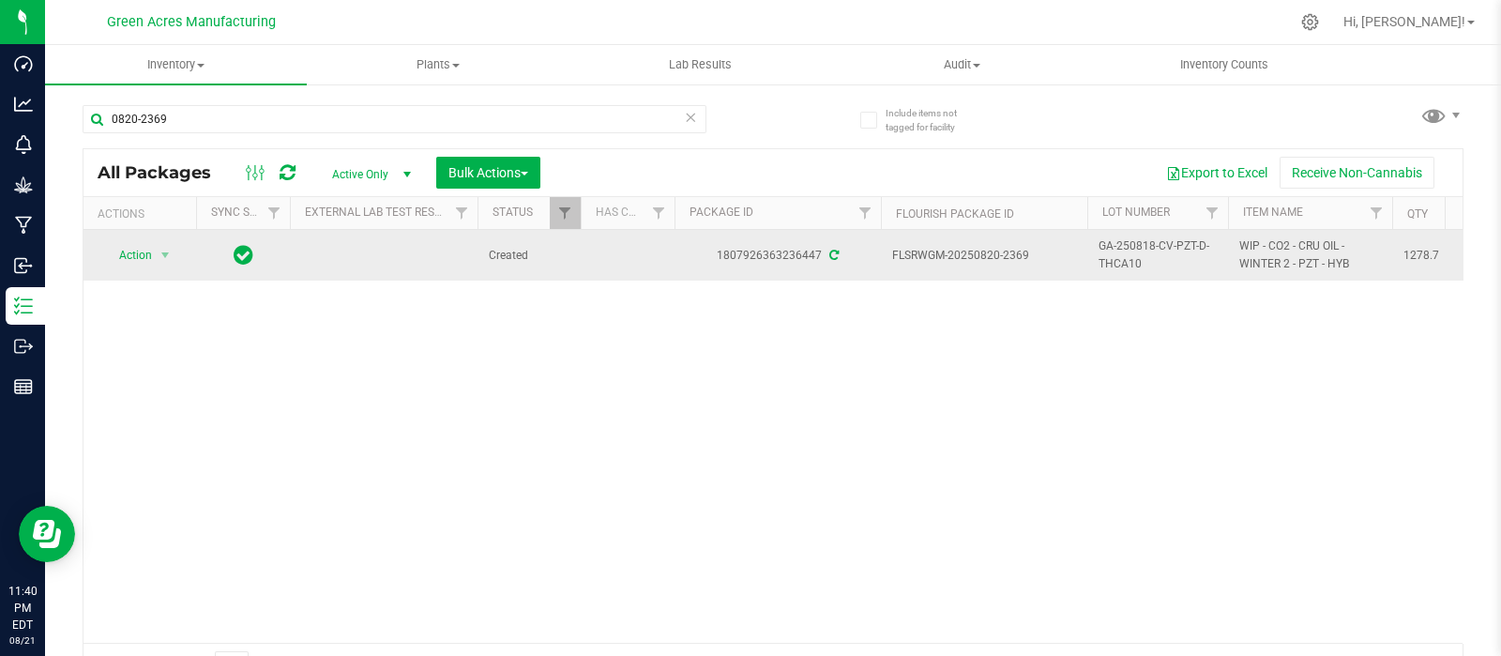
drag, startPoint x: 1146, startPoint y: 265, endPoint x: 1092, endPoint y: 254, distance: 55.4
click at [1092, 254] on td "GA-250818-CV-PZT-D-THCA10" at bounding box center [1157, 255] width 141 height 51
drag, startPoint x: 1219, startPoint y: 253, endPoint x: 1051, endPoint y: 268, distance: 169.5
